Goal: Transaction & Acquisition: Purchase product/service

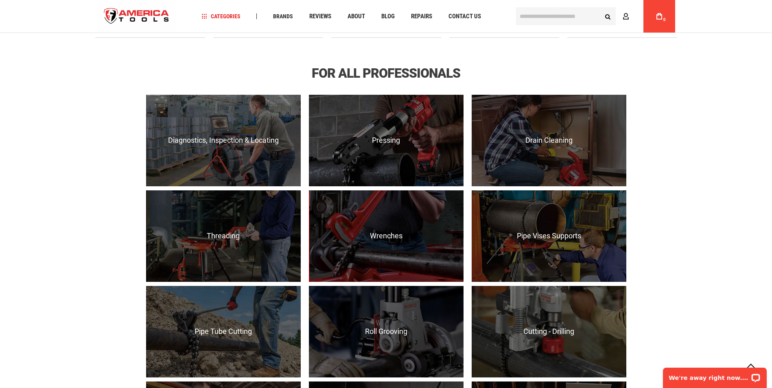
scroll to position [560, 0]
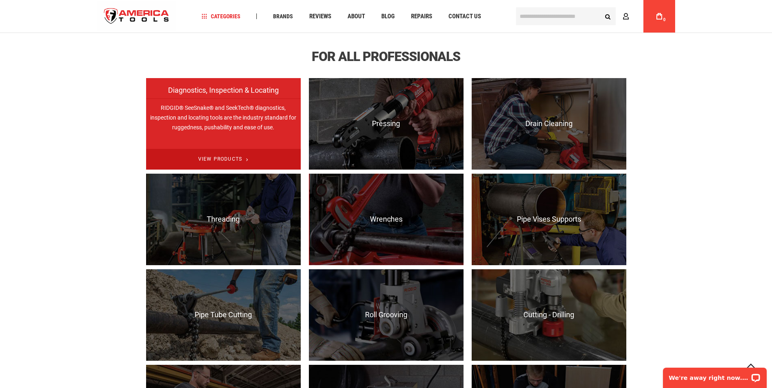
click at [223, 160] on span "View Products" at bounding box center [223, 159] width 155 height 21
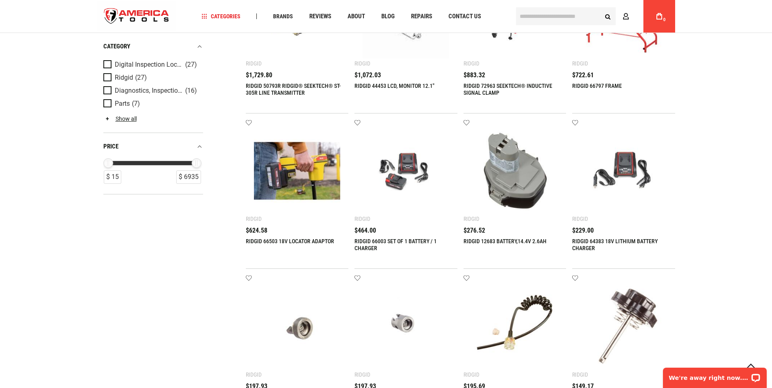
scroll to position [580, 0]
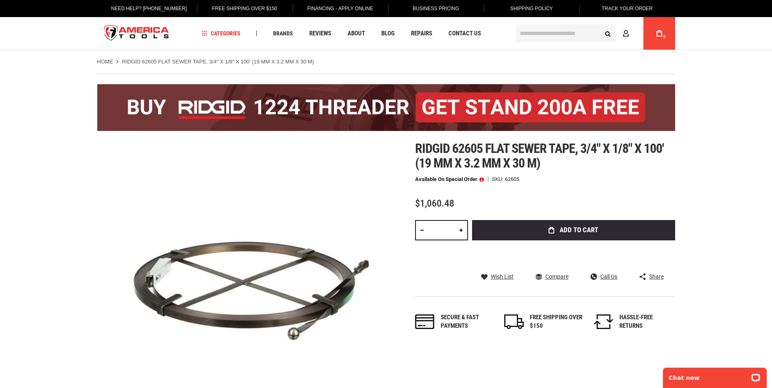
click at [575, 232] on span "Add to Cart" at bounding box center [579, 230] width 39 height 7
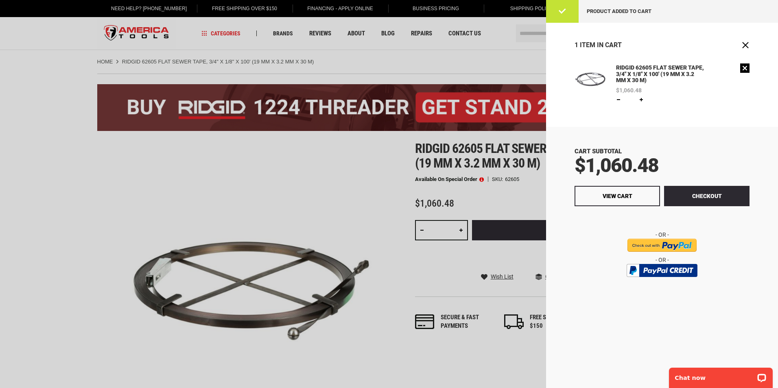
click at [745, 68] on link "Remove" at bounding box center [744, 67] width 9 height 9
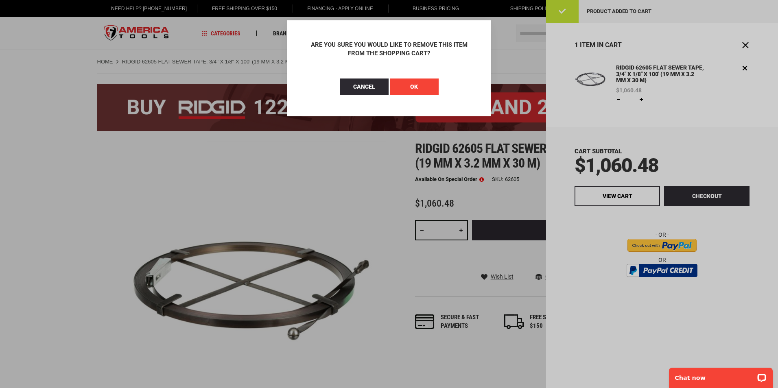
click at [416, 86] on span "OK" at bounding box center [414, 86] width 8 height 7
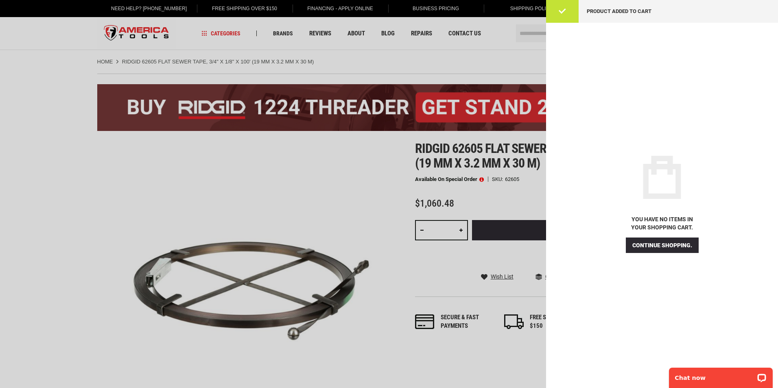
click at [361, 175] on div at bounding box center [389, 194] width 778 height 388
